Goal: Task Accomplishment & Management: Use online tool/utility

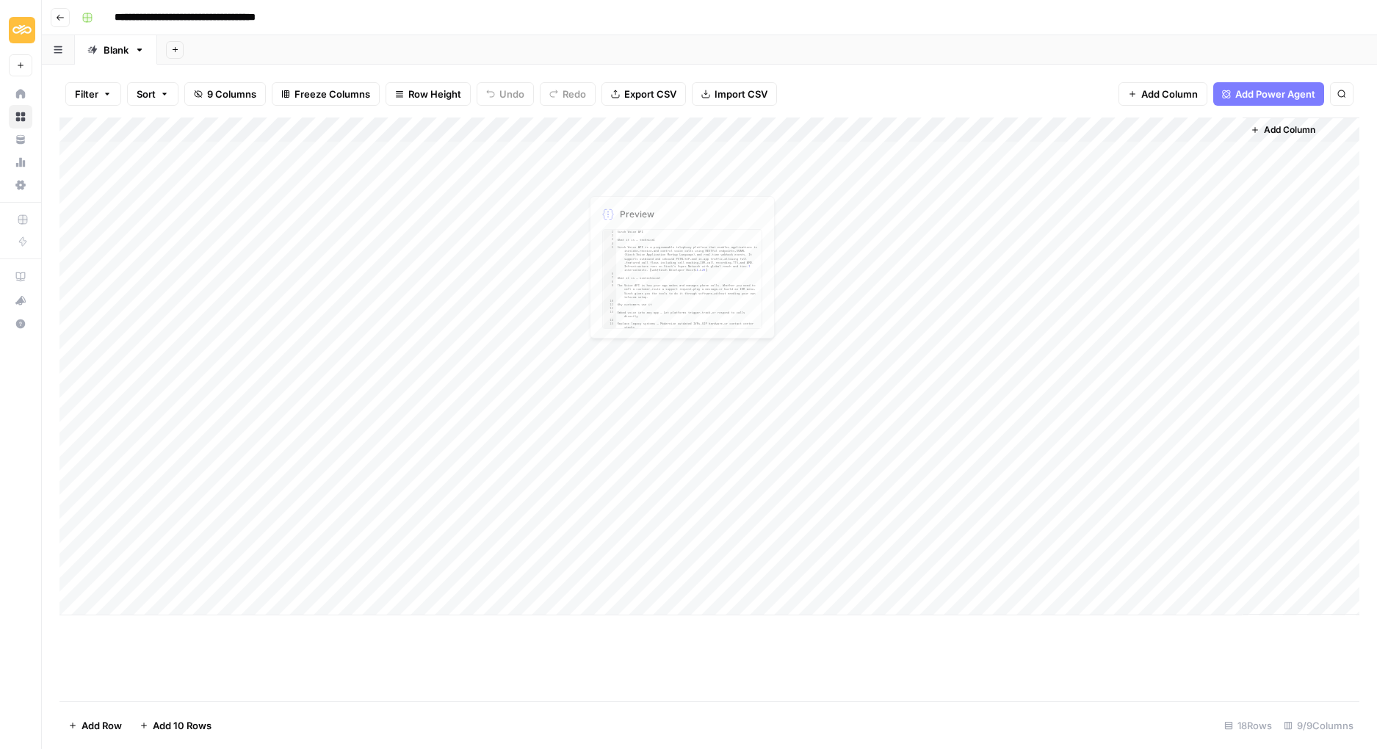
click at [617, 156] on div "Add Column" at bounding box center [709, 367] width 1300 height 498
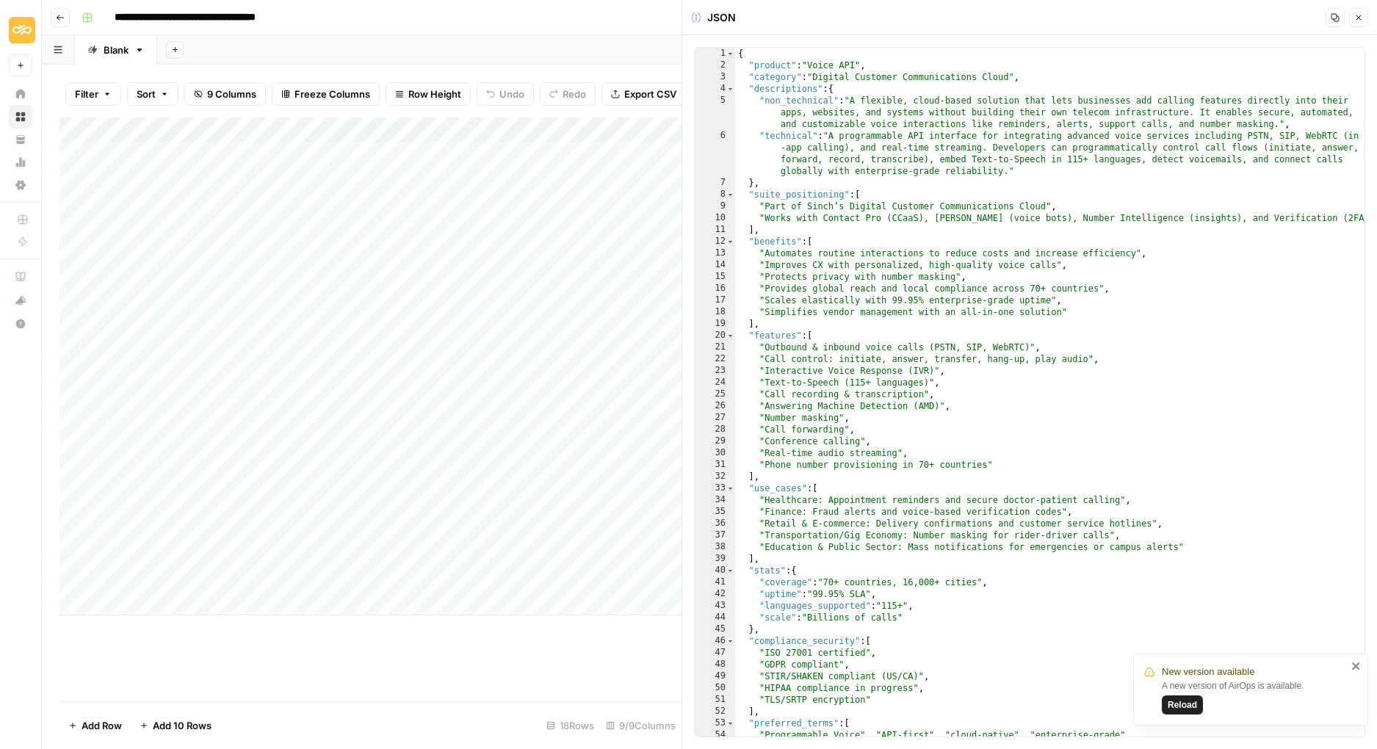
click at [1331, 16] on button "Copy" at bounding box center [1335, 17] width 19 height 19
click at [1354, 21] on icon "button" at bounding box center [1358, 17] width 9 height 9
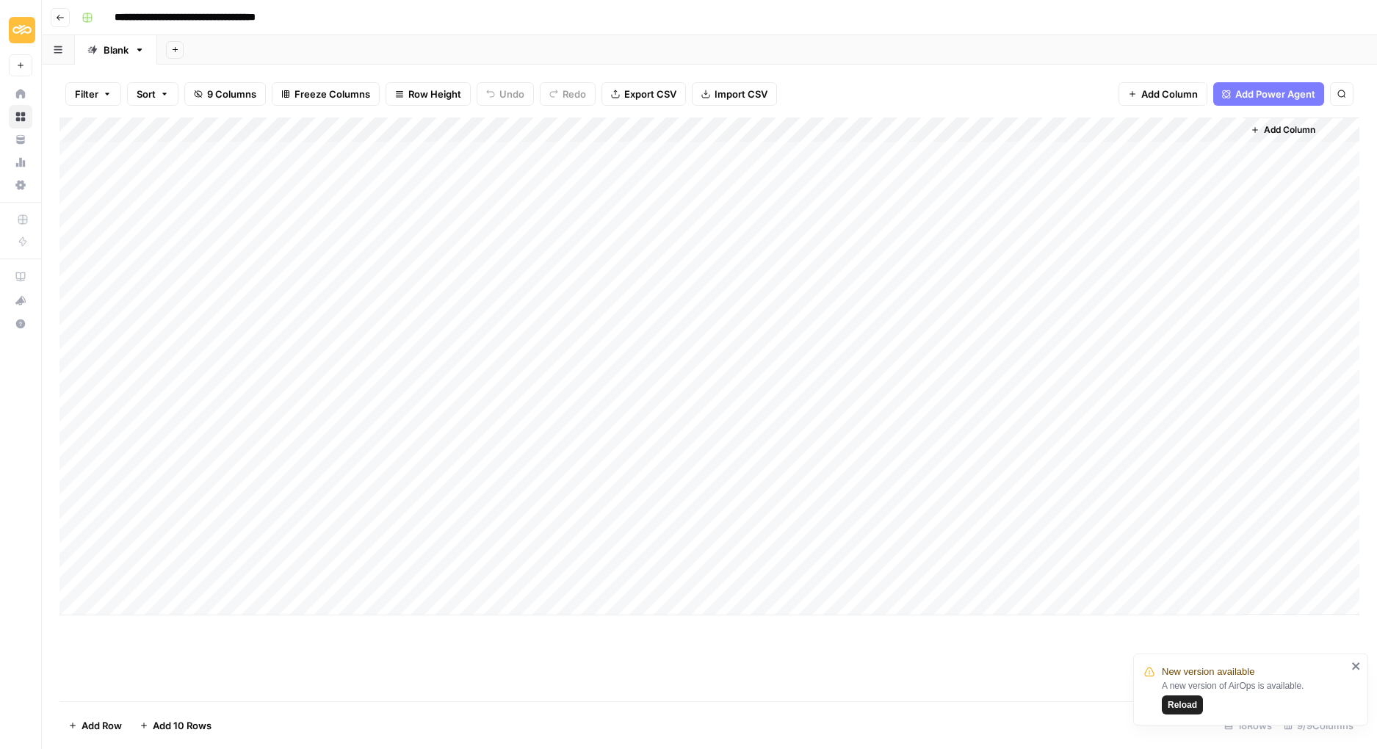
click at [618, 147] on div "Add Column" at bounding box center [709, 367] width 1300 height 498
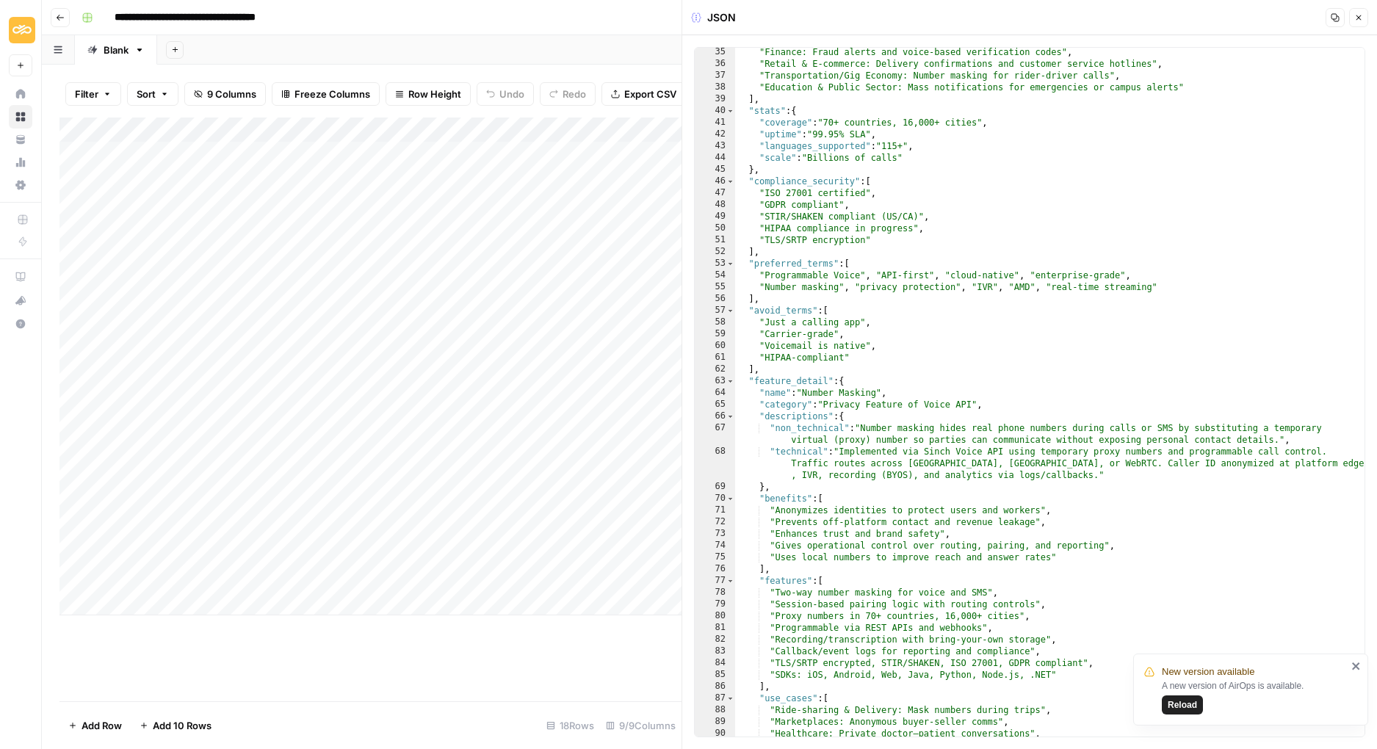
scroll to position [459, 0]
click at [1351, 18] on button "Close" at bounding box center [1358, 17] width 19 height 19
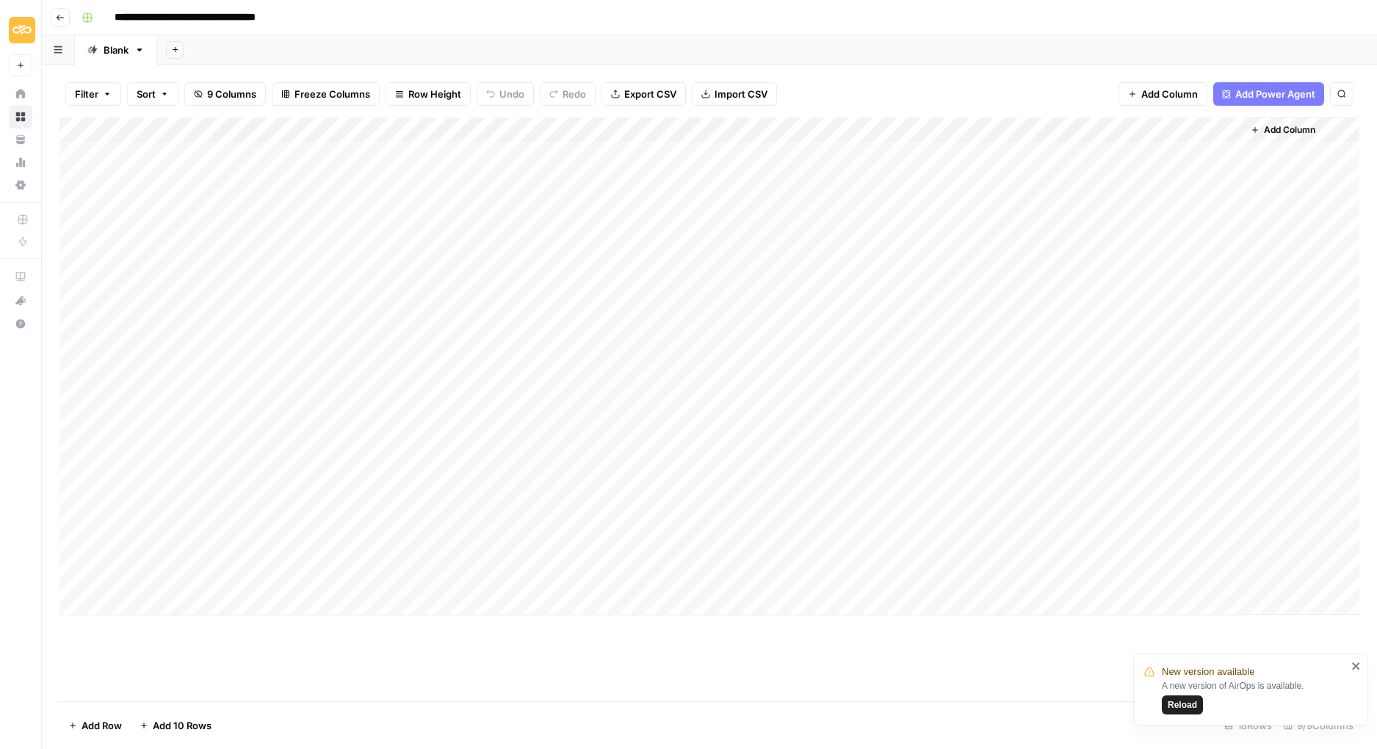
click at [813, 130] on div "Add Column" at bounding box center [709, 367] width 1300 height 498
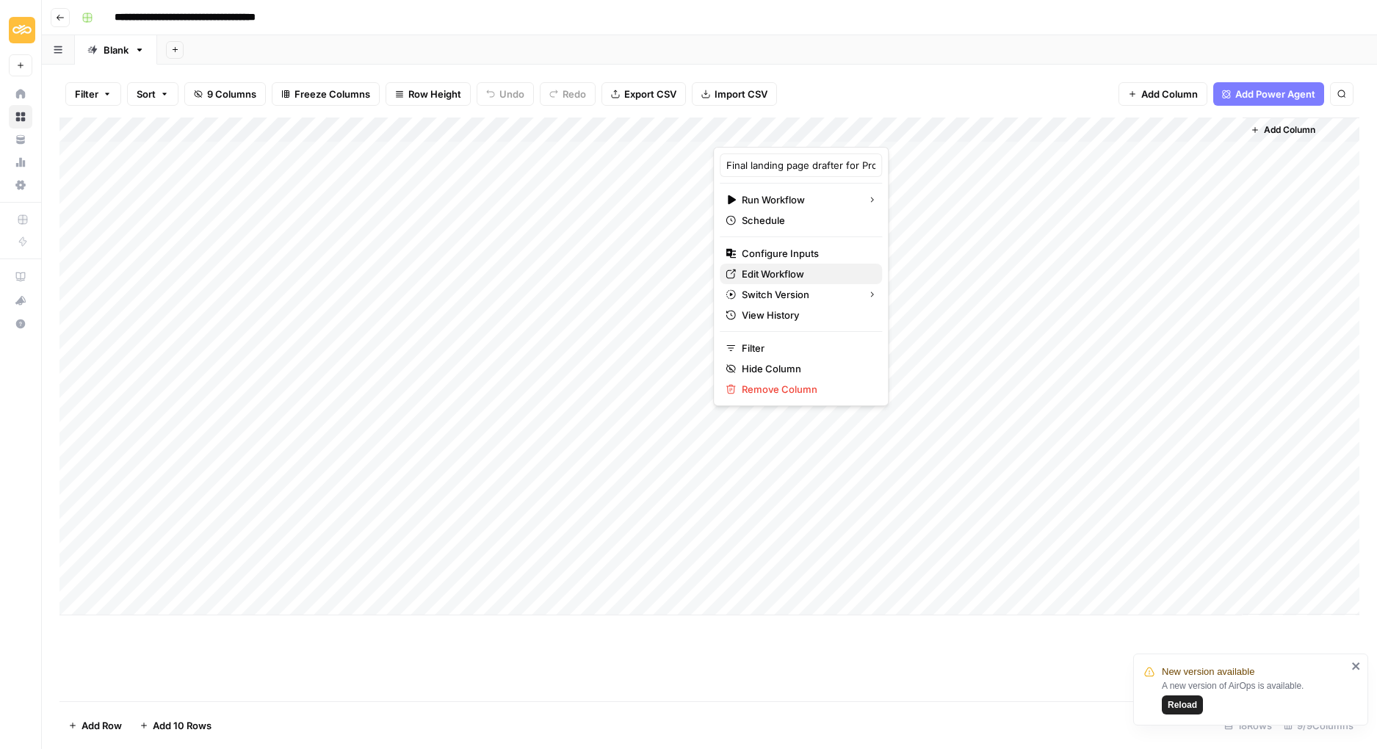
click at [781, 271] on span "Edit Workflow" at bounding box center [806, 274] width 129 height 15
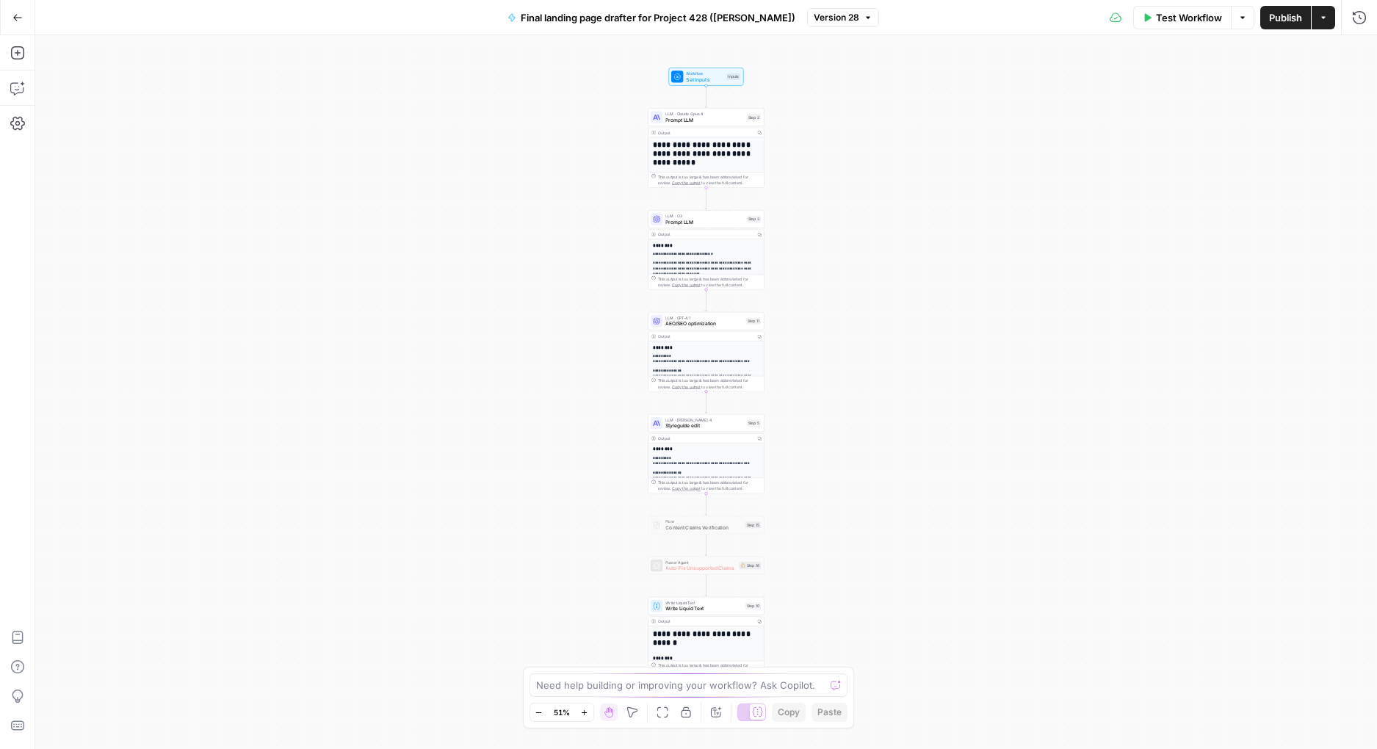
click at [689, 255] on strong "**********" at bounding box center [682, 255] width 59 height 4
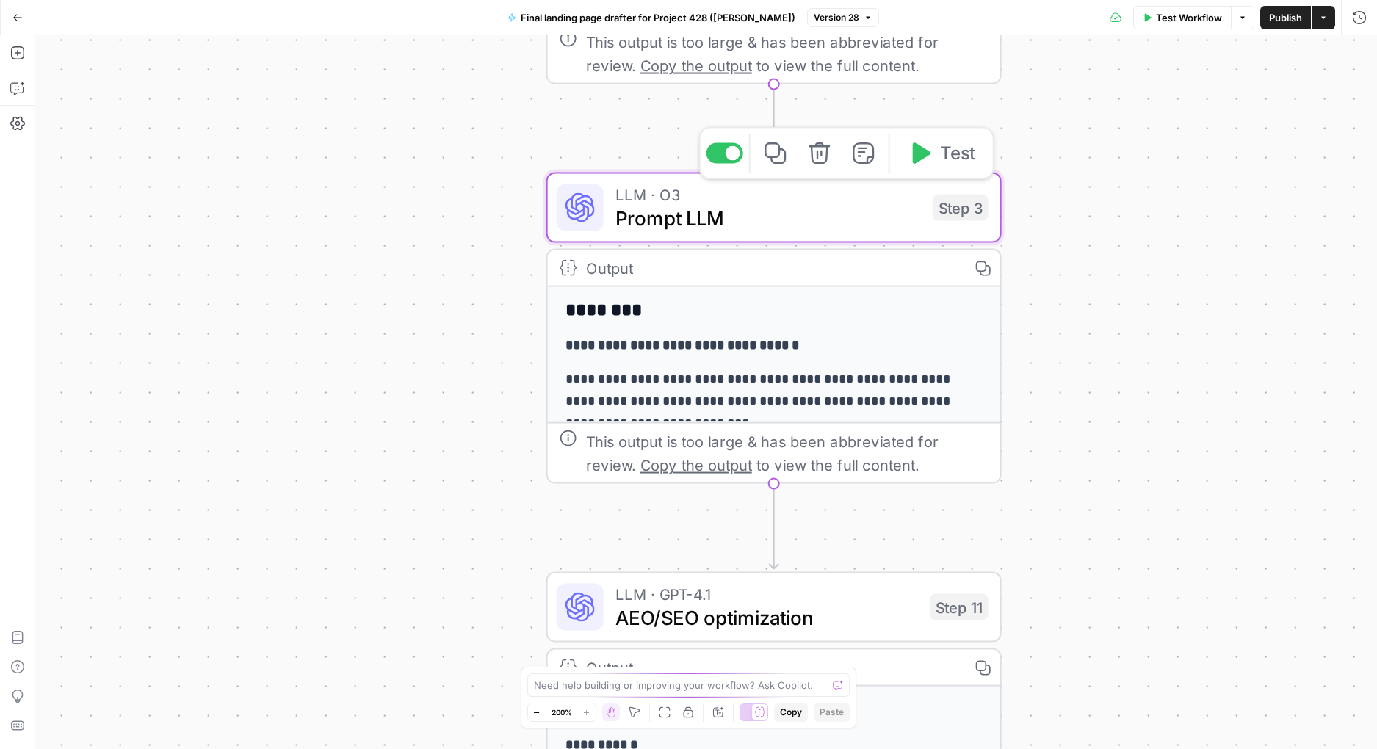
click at [679, 225] on span "Prompt LLM" at bounding box center [769, 217] width 306 height 29
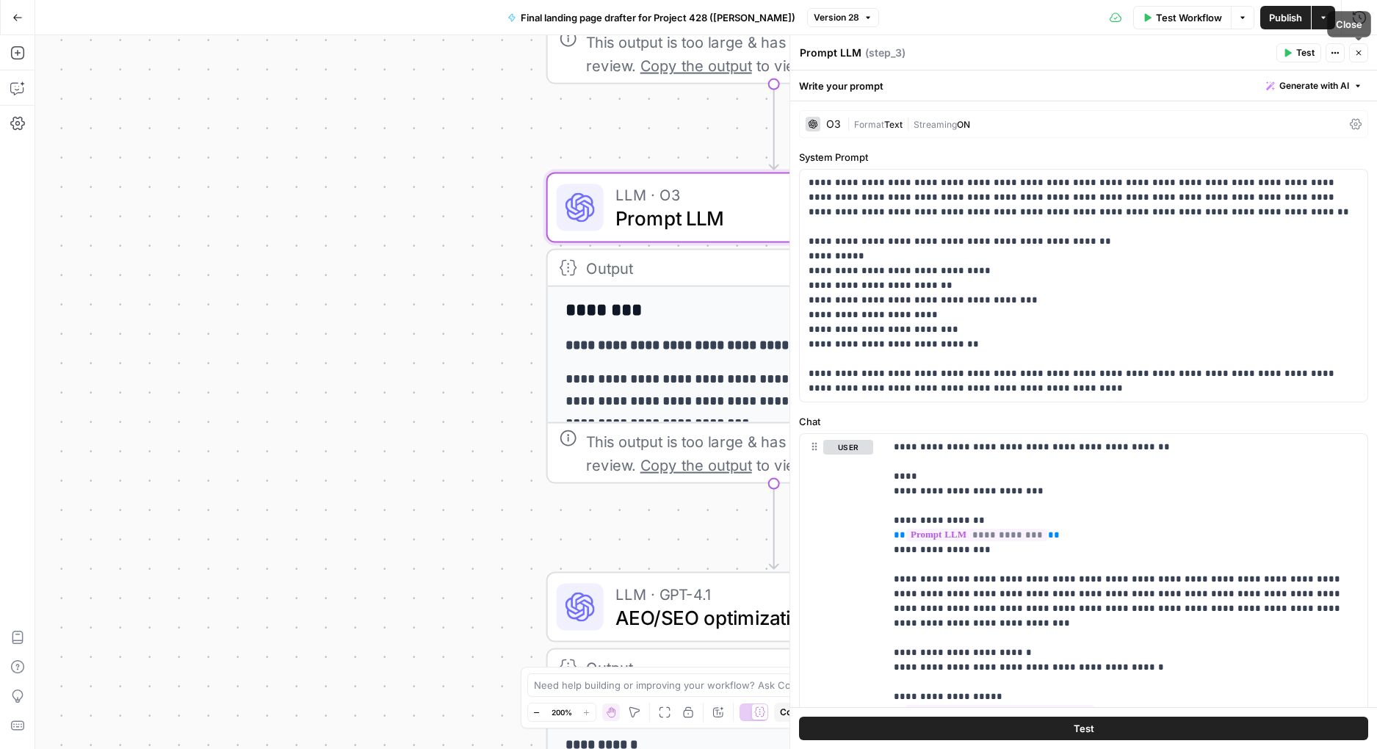
click at [1365, 53] on button "Close" at bounding box center [1358, 52] width 19 height 19
